Goal: Task Accomplishment & Management: Complete application form

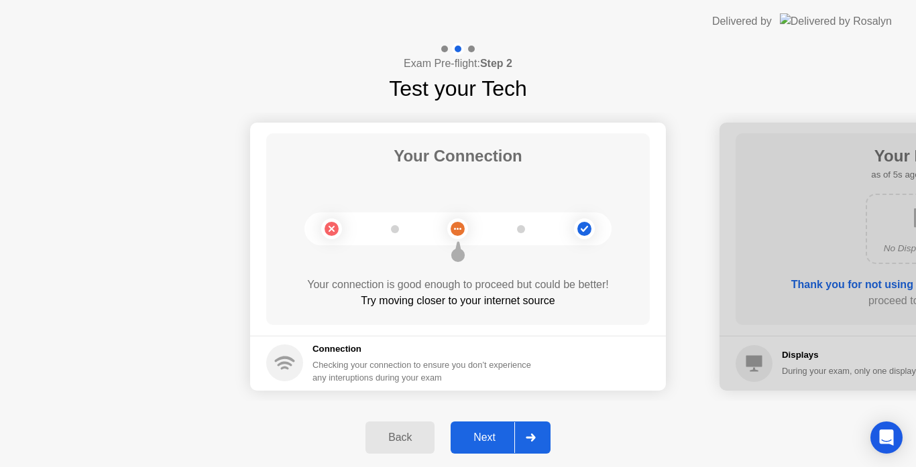
click at [493, 439] on div "Next" at bounding box center [484, 438] width 60 height 12
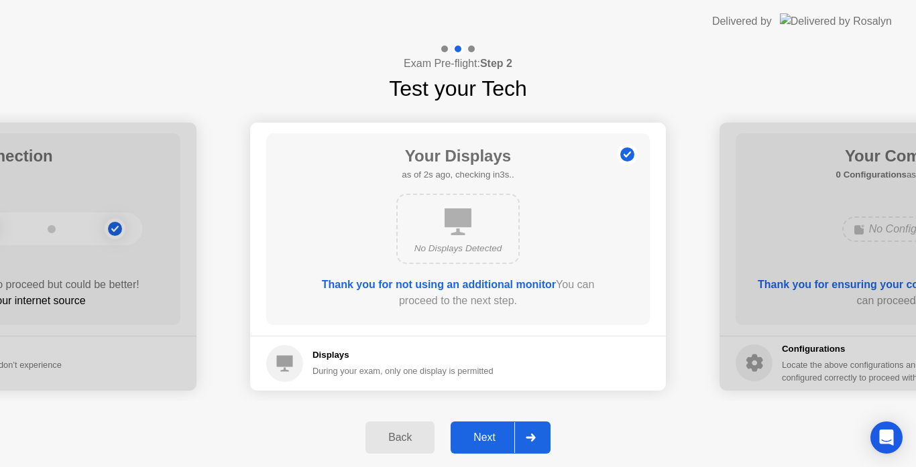
click at [493, 439] on div "Next" at bounding box center [484, 438] width 60 height 12
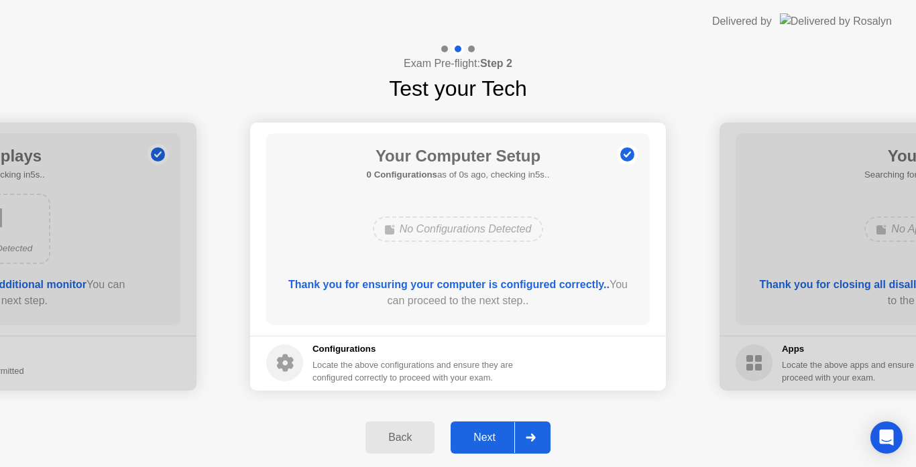
click at [493, 439] on div "Next" at bounding box center [484, 438] width 60 height 12
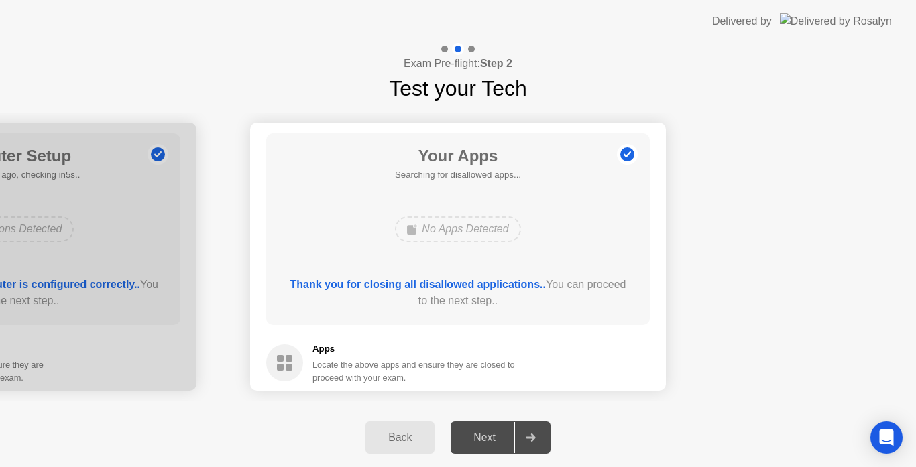
click at [493, 439] on div "Next" at bounding box center [484, 438] width 60 height 12
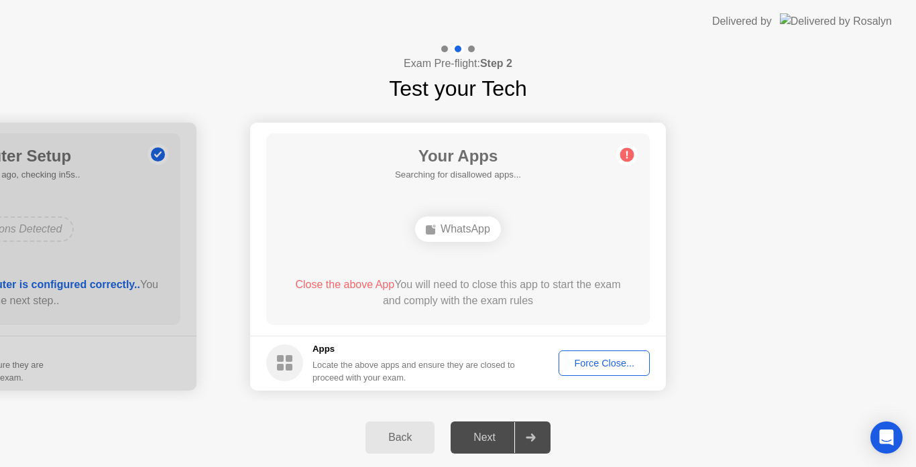
click at [591, 360] on div "Force Close..." at bounding box center [604, 363] width 82 height 11
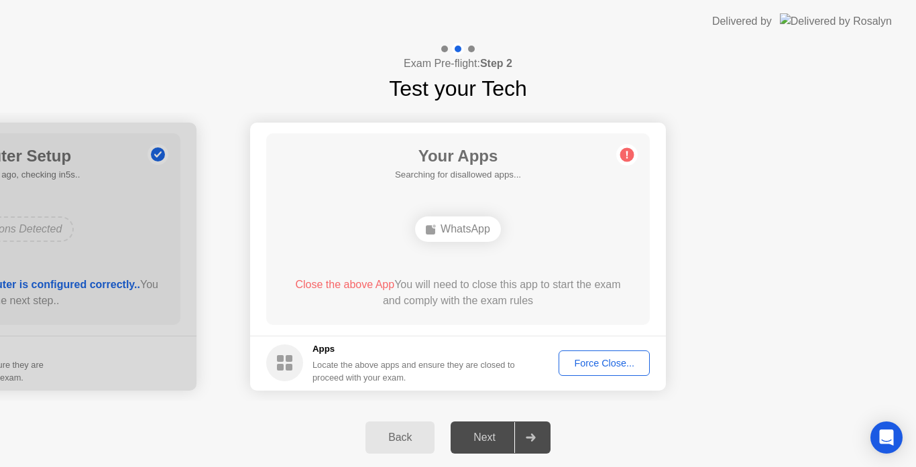
click at [589, 358] on div "Force Close..." at bounding box center [604, 363] width 82 height 11
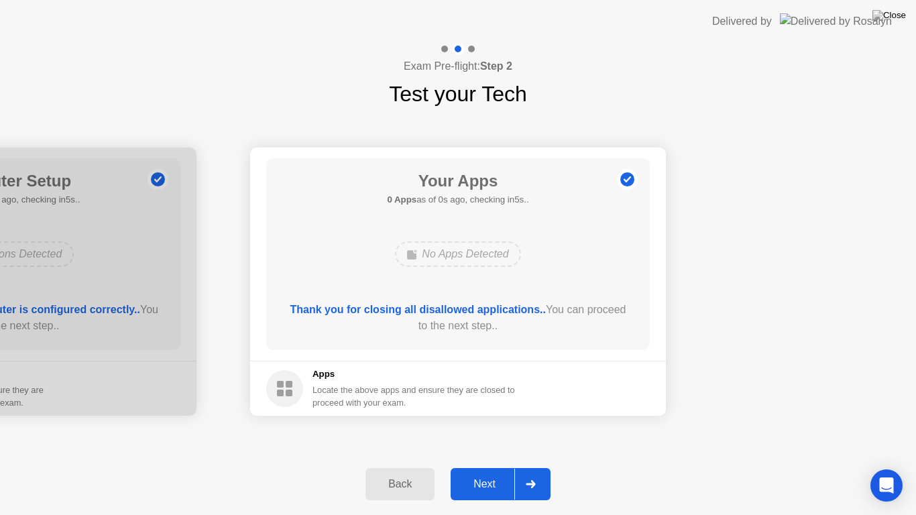
click at [578, 375] on footer "Apps Locate the above apps and ensure they are closed to proceed with your exam." at bounding box center [458, 388] width 416 height 55
click at [502, 467] on div "Next" at bounding box center [484, 484] width 60 height 12
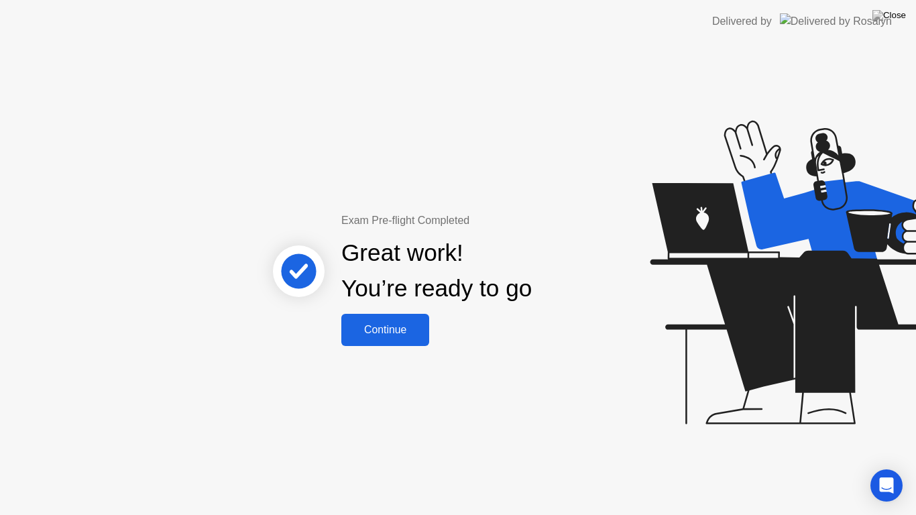
click at [380, 332] on div "Continue" at bounding box center [385, 330] width 80 height 12
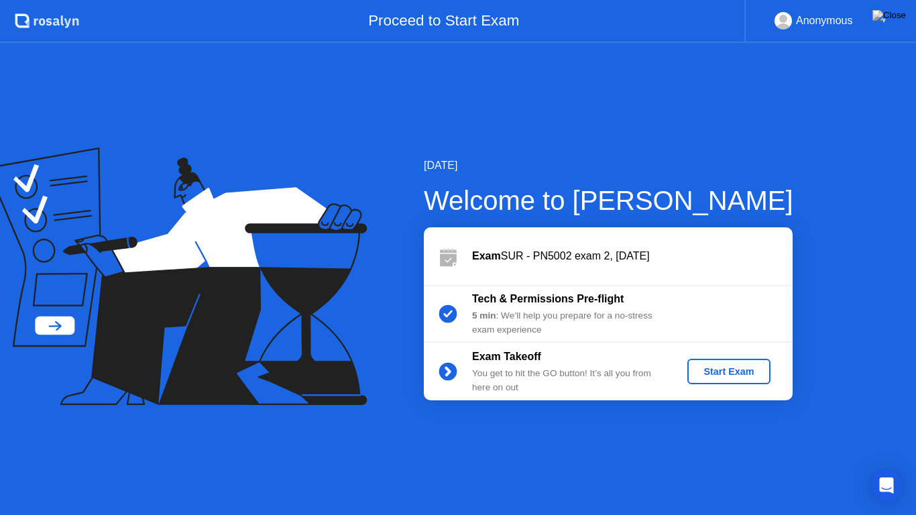
click at [727, 375] on div "Start Exam" at bounding box center [728, 371] width 72 height 11
